Goal: Information Seeking & Learning: Learn about a topic

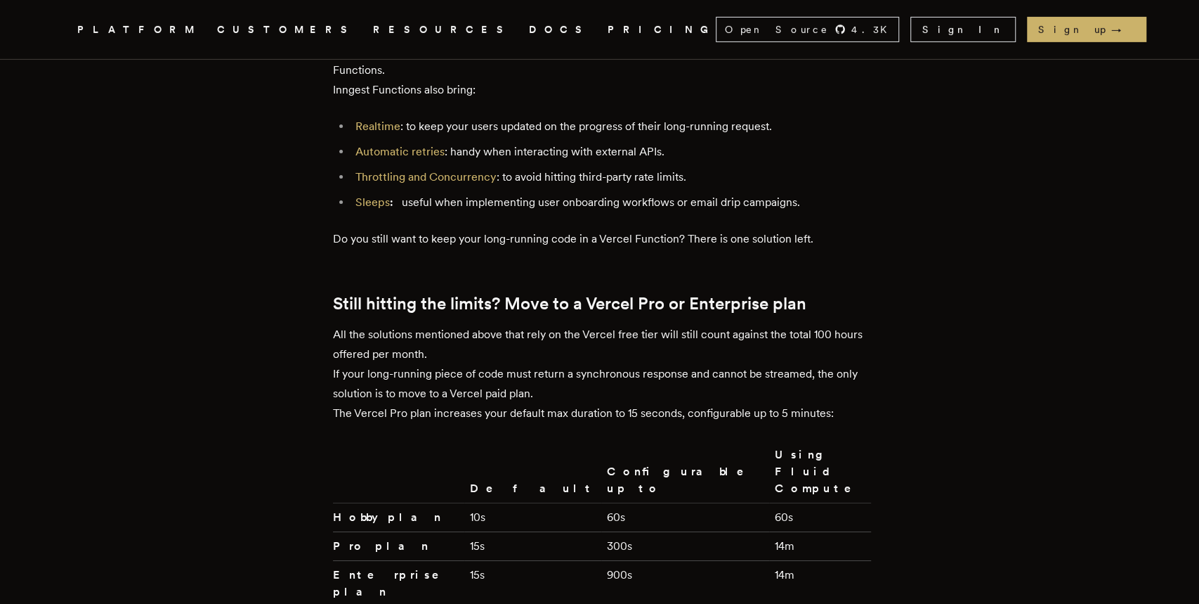
scroll to position [3023, 0]
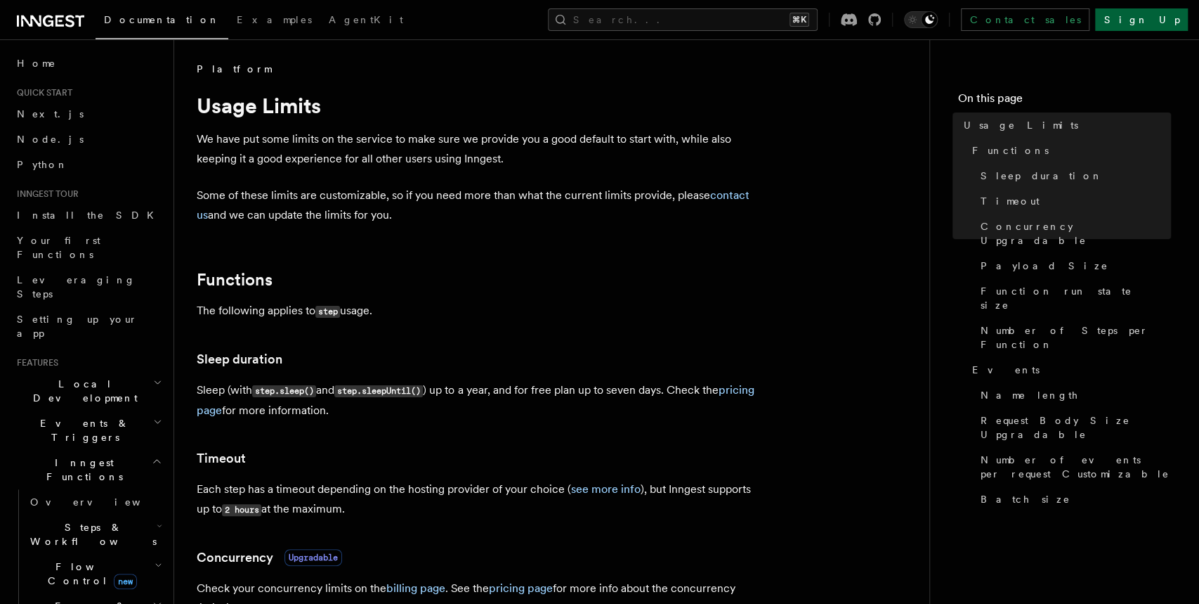
click at [1154, 22] on link "Sign Up" at bounding box center [1141, 19] width 93 height 22
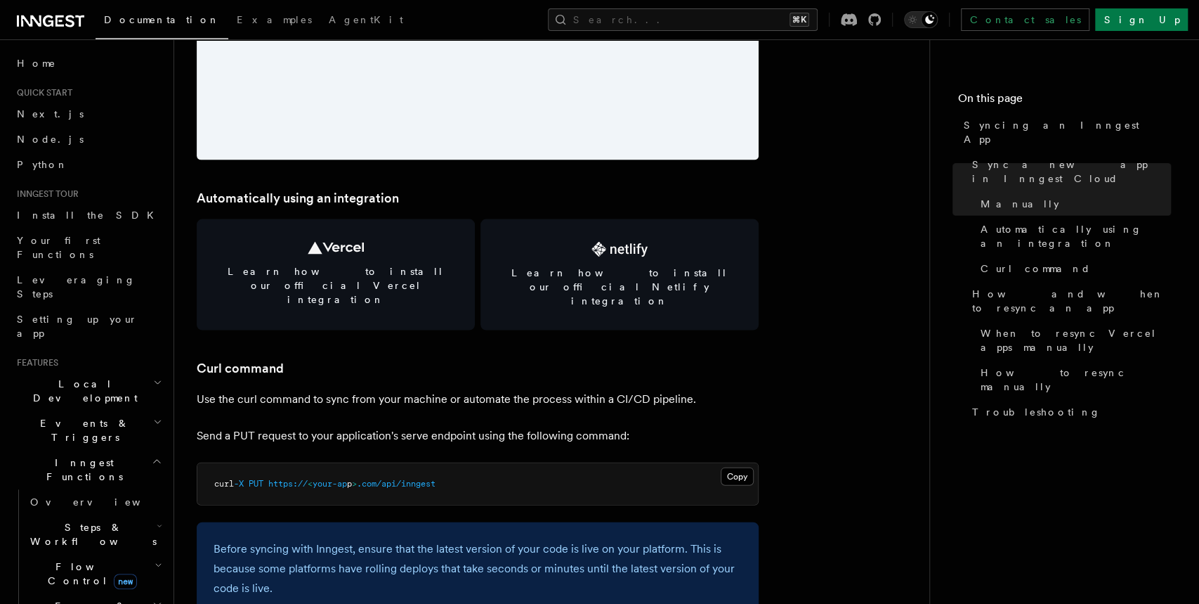
scroll to position [1835, 0]
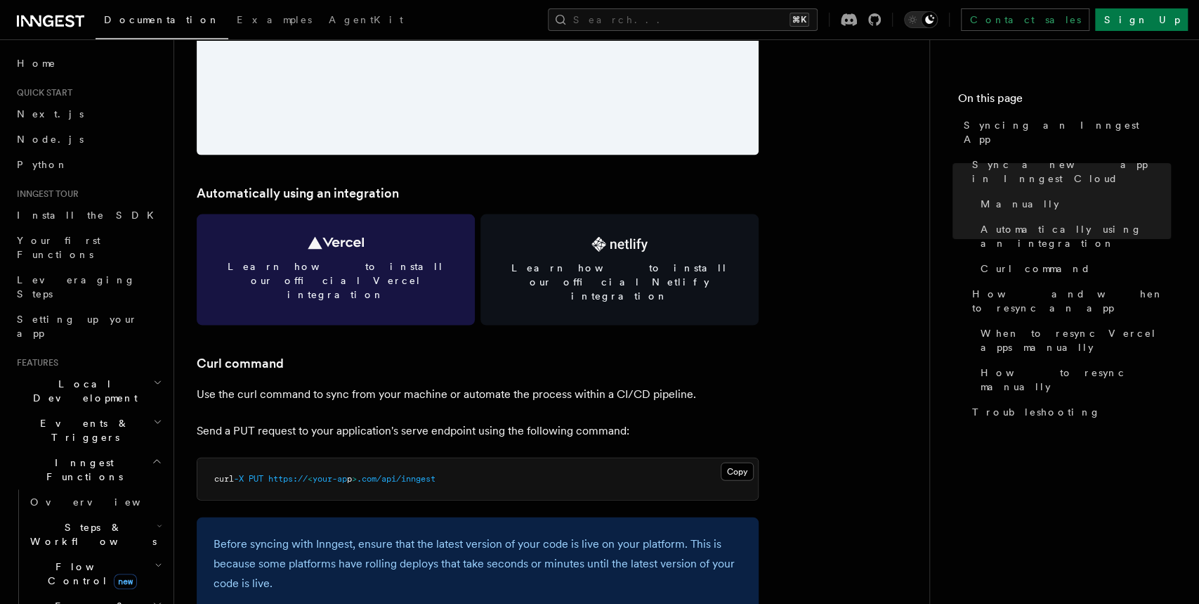
click at [369, 255] on link "Learn how to install our official Vercel integration" at bounding box center [336, 269] width 278 height 111
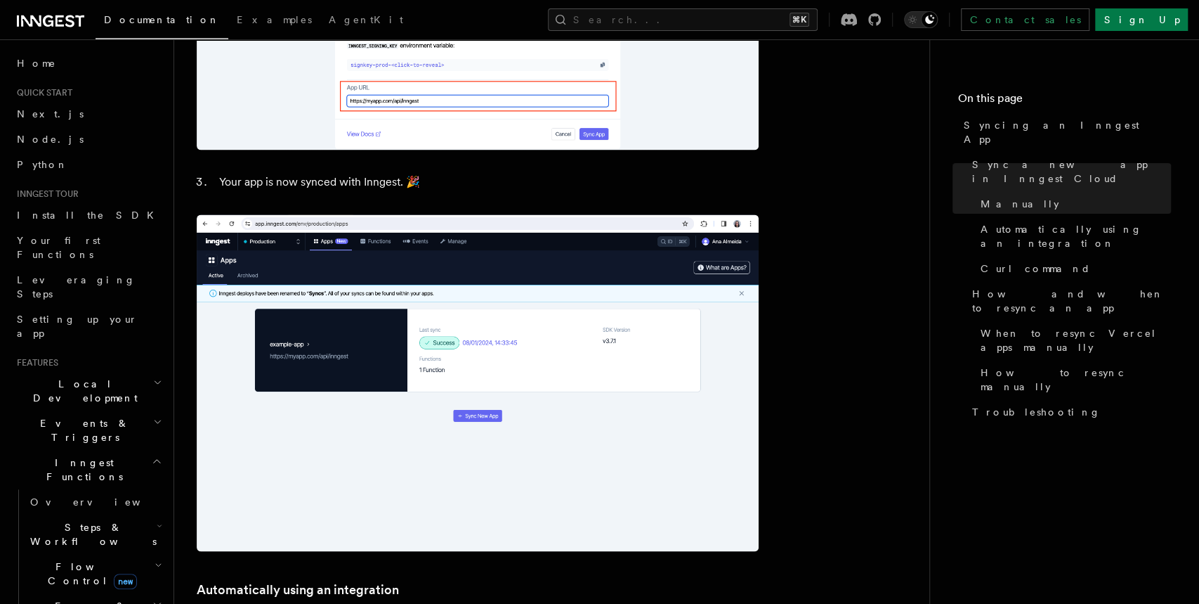
scroll to position [0, 0]
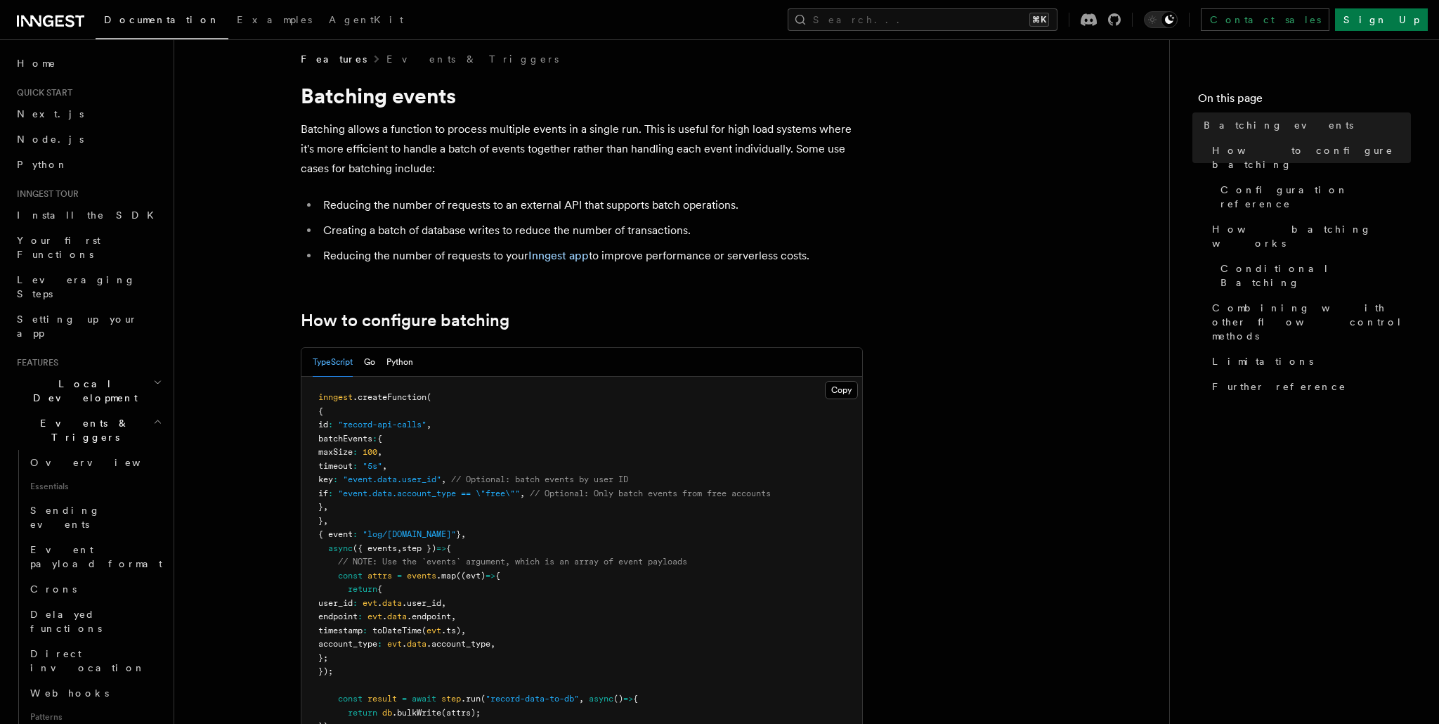
scroll to position [11, 0]
click at [372, 358] on button "Go" at bounding box center [369, 360] width 11 height 29
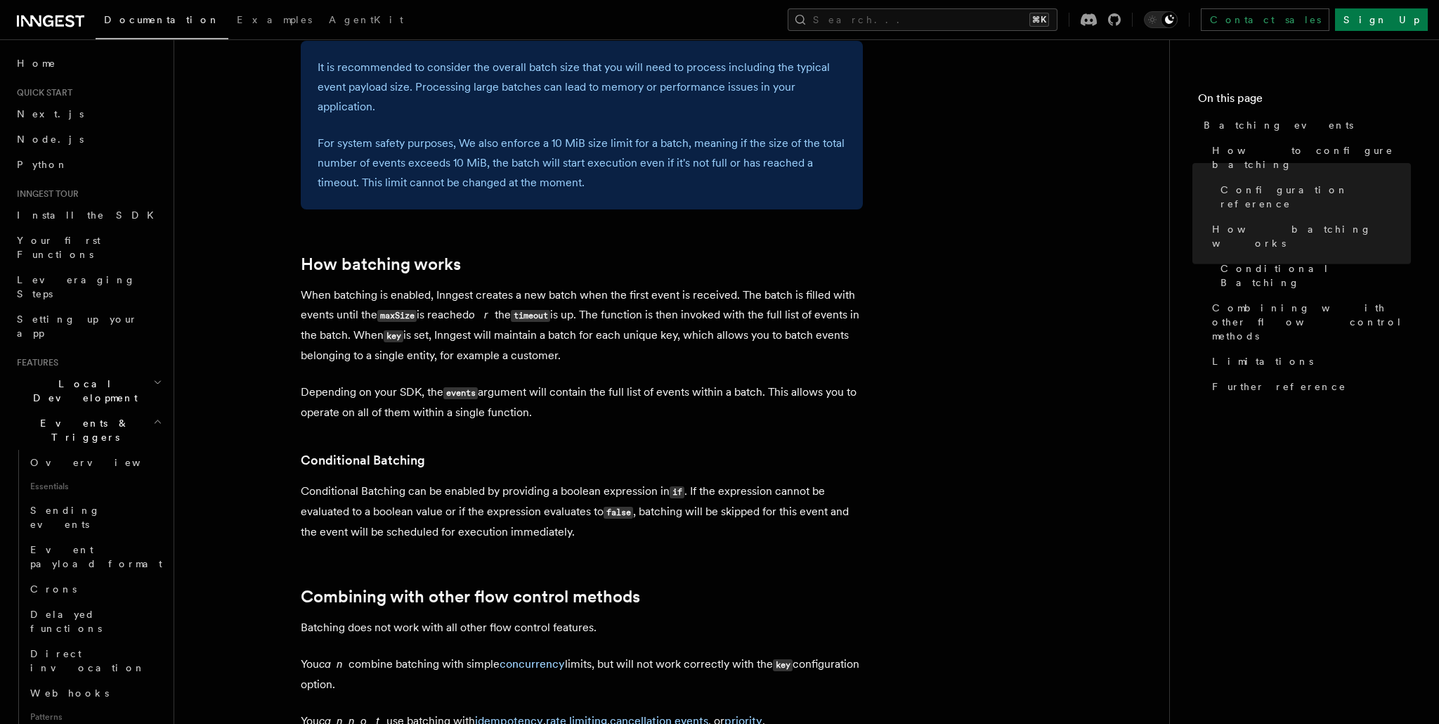
scroll to position [1129, 0]
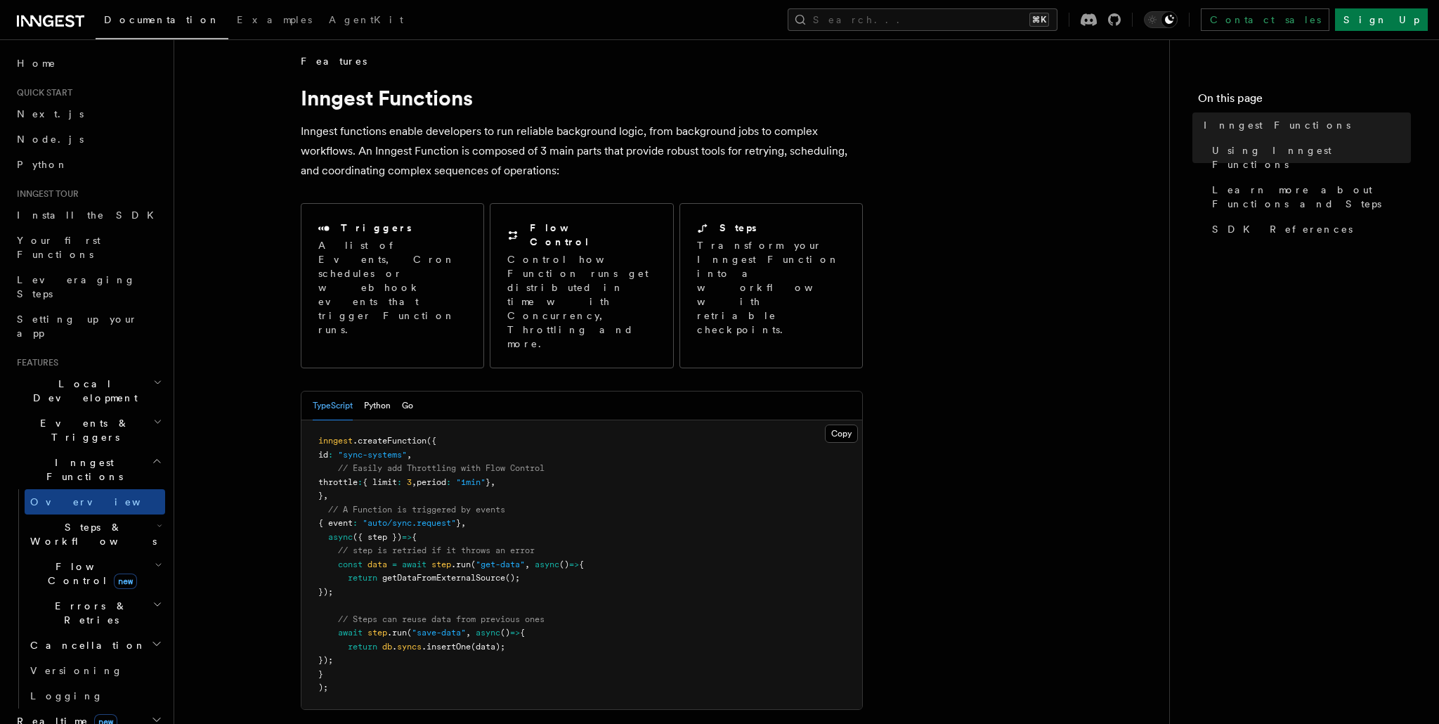
scroll to position [12, 0]
